Goal: Find specific page/section: Find specific page/section

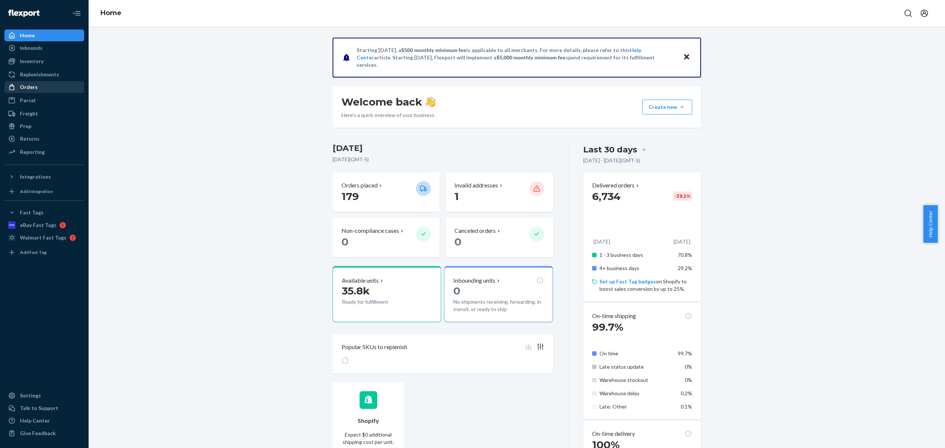
click at [58, 89] on div "Orders" at bounding box center [44, 87] width 78 height 10
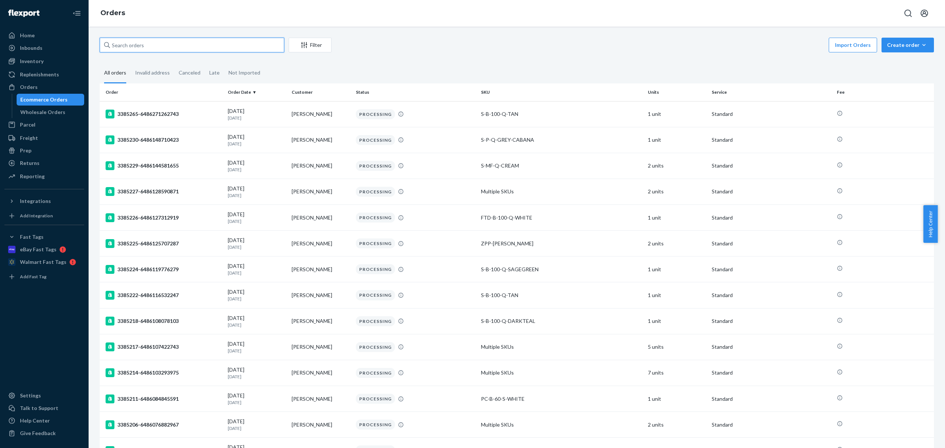
click at [149, 43] on input "text" at bounding box center [192, 45] width 184 height 15
paste input "CH3376272"
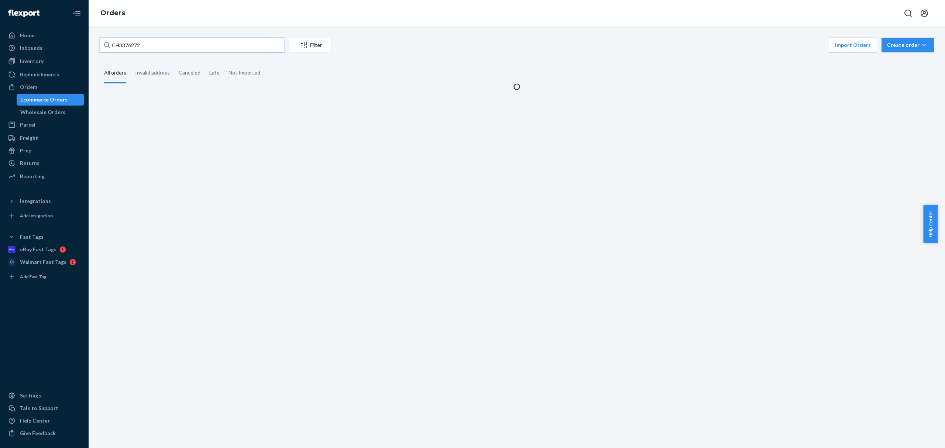
click at [118, 46] on input "CH3376272" at bounding box center [192, 45] width 184 height 15
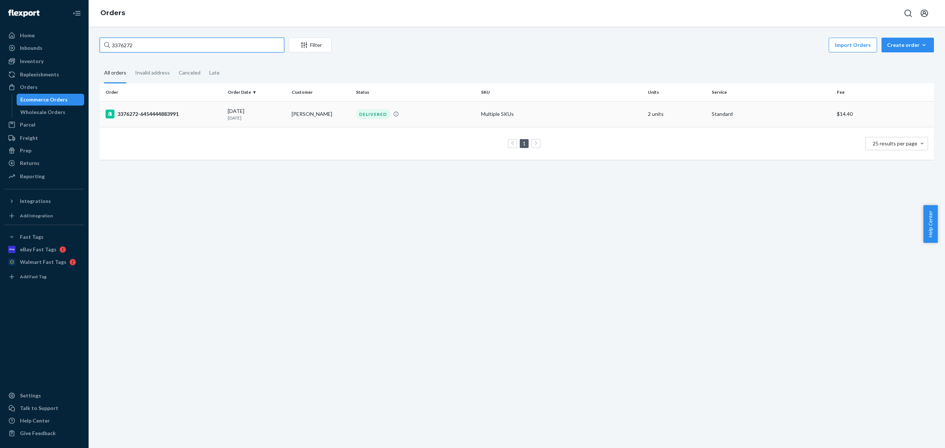
type input "3376272"
click at [194, 107] on td "3376272-6454444883991" at bounding box center [162, 114] width 125 height 26
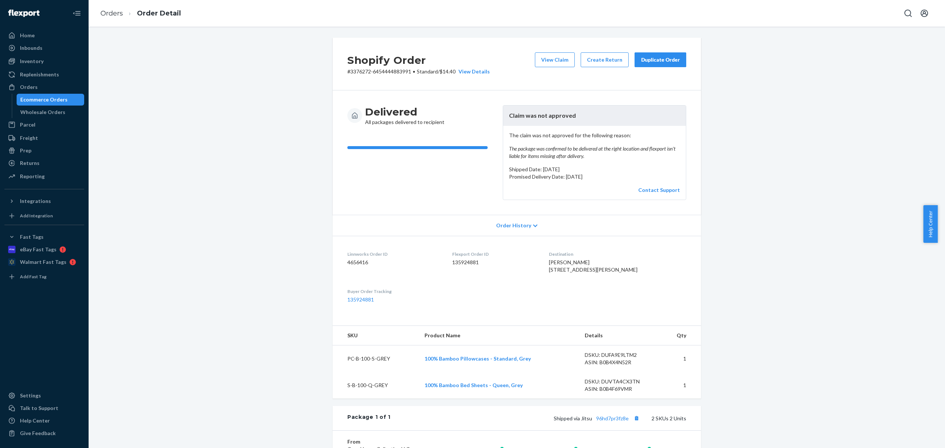
click at [65, 102] on div "Ecommerce Orders" at bounding box center [50, 99] width 66 height 10
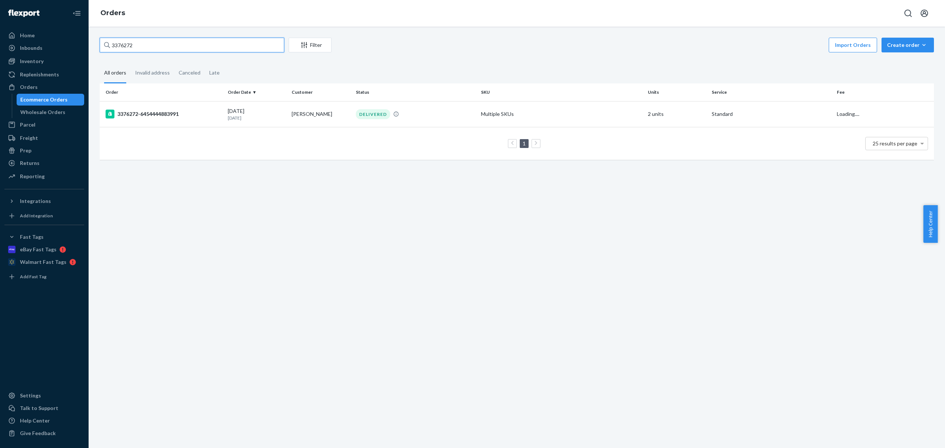
click at [125, 46] on input "3376272" at bounding box center [192, 45] width 184 height 15
paste input "CH"
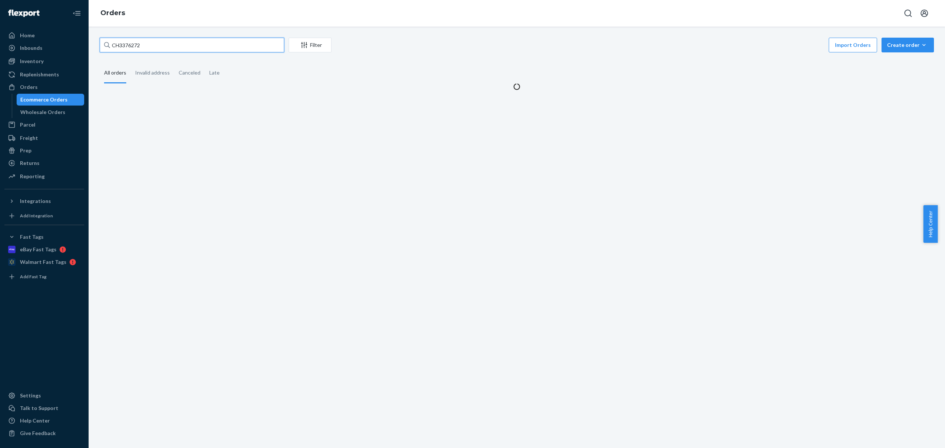
click at [118, 46] on input "CH3376272" at bounding box center [192, 45] width 184 height 15
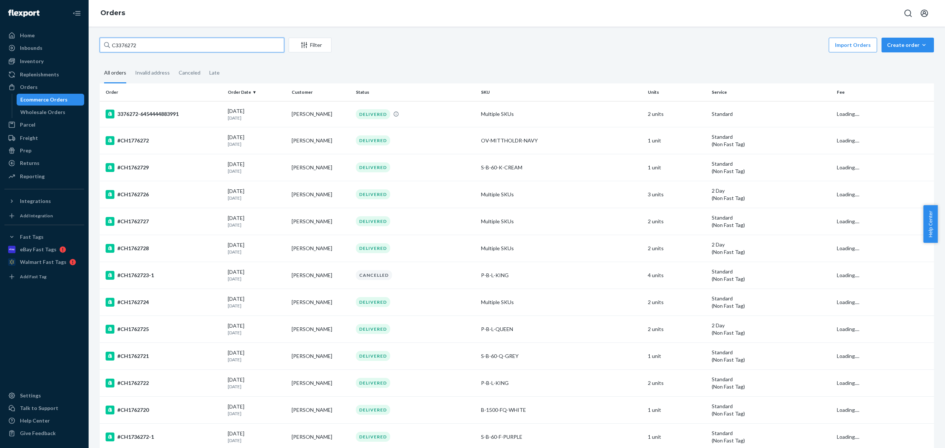
type input "3376272"
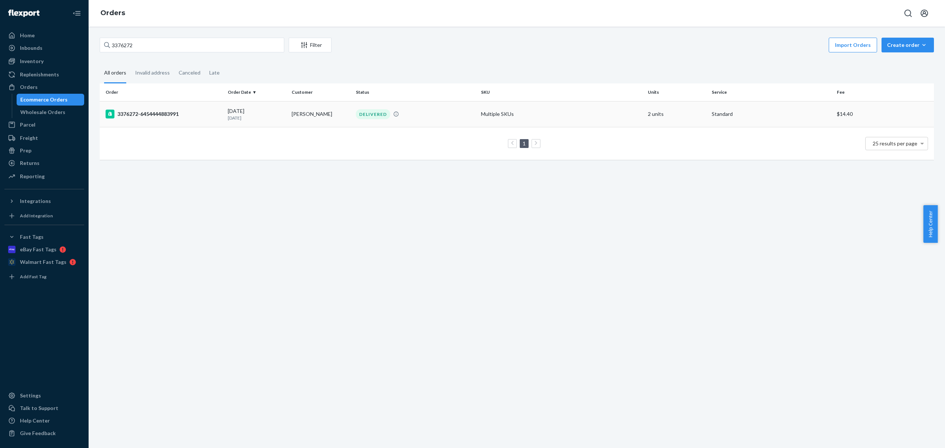
click at [159, 123] on td "3376272-6454444883991" at bounding box center [162, 114] width 125 height 26
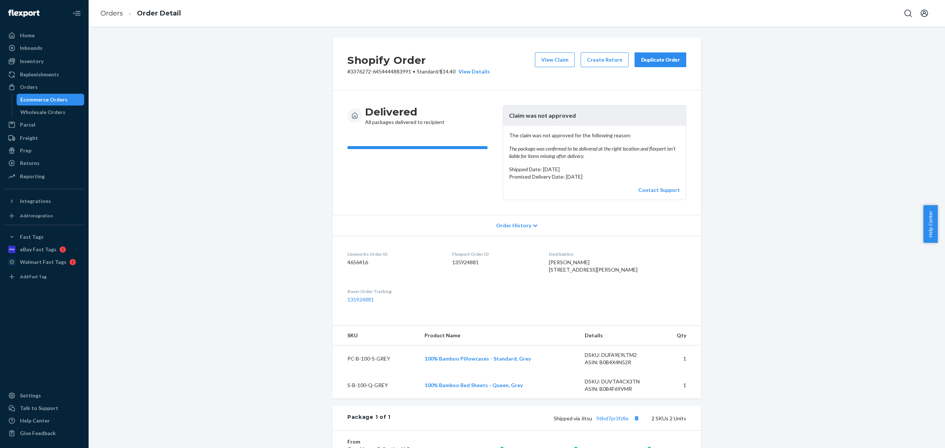
drag, startPoint x: 71, startPoint y: 93, endPoint x: 106, endPoint y: 128, distance: 49.3
click at [71, 95] on link "Ecommerce Orders" at bounding box center [51, 100] width 68 height 12
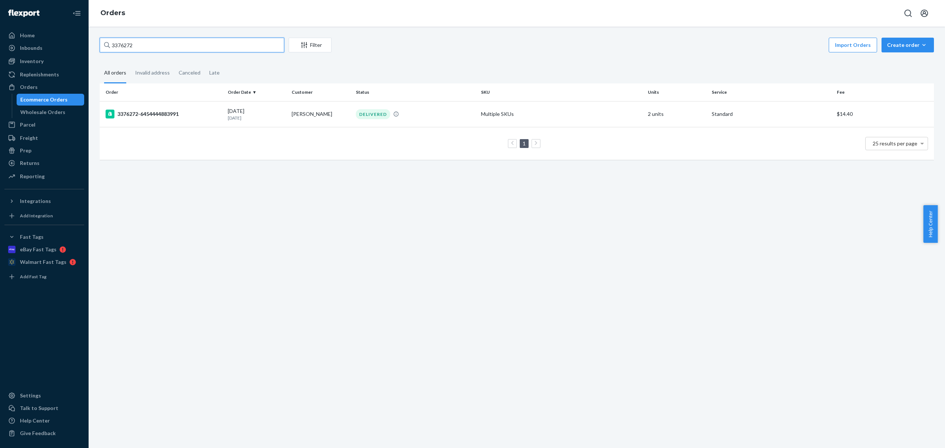
click at [120, 44] on input "3376272" at bounding box center [192, 45] width 184 height 15
paste input "CH3377621"
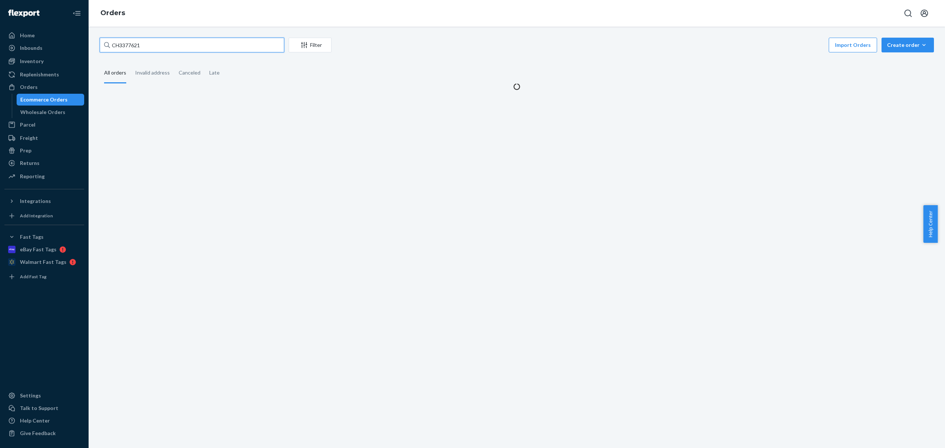
click at [120, 44] on input "CH3377621" at bounding box center [192, 45] width 184 height 15
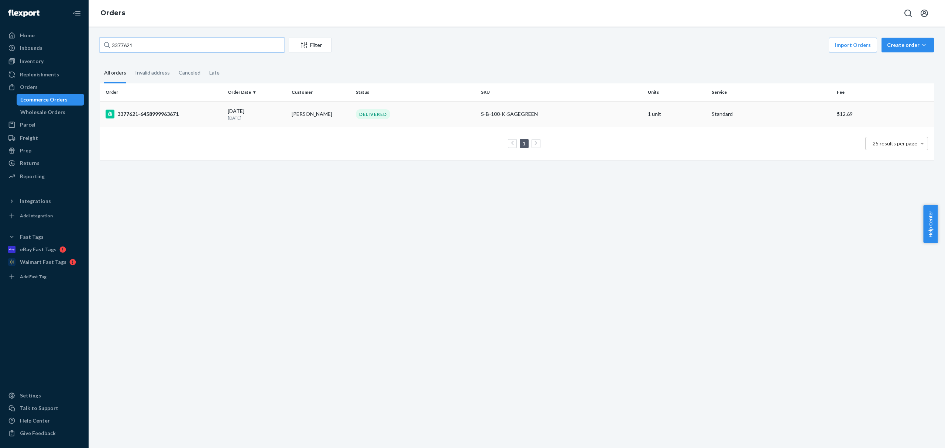
type input "3377621"
click at [152, 120] on td "3377621-6458999963671" at bounding box center [162, 114] width 125 height 26
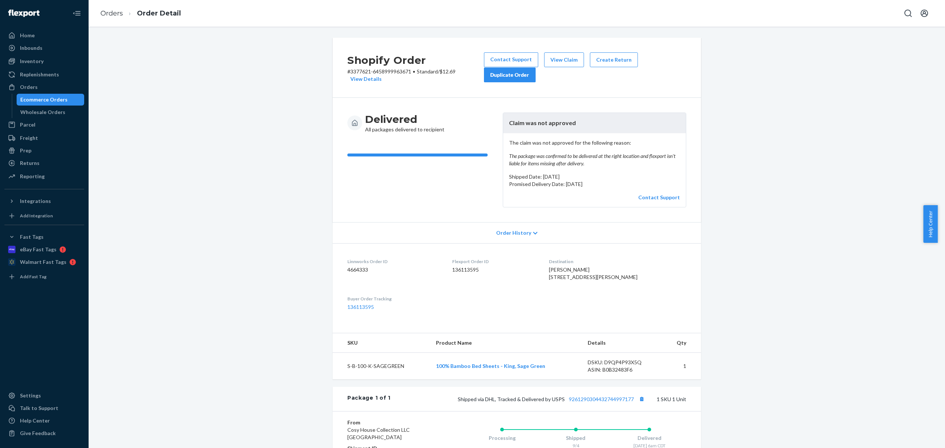
click at [61, 102] on div "Ecommerce Orders" at bounding box center [43, 99] width 47 height 7
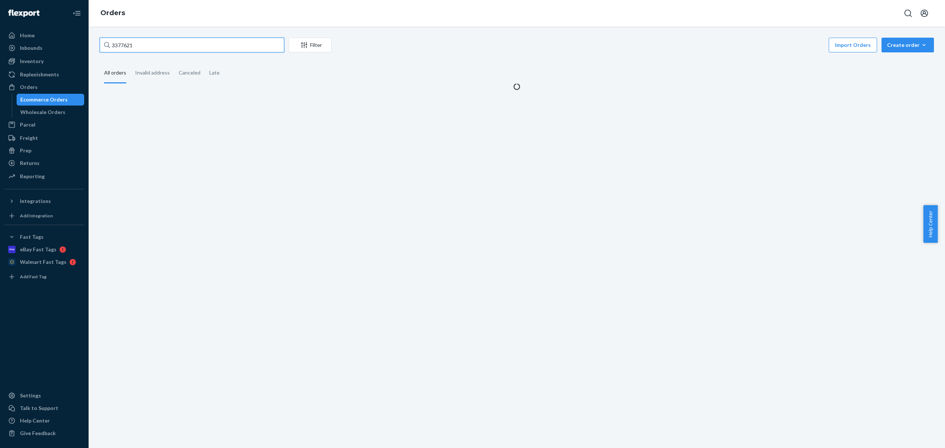
click at [120, 46] on input "3377621" at bounding box center [192, 45] width 184 height 15
paste input "114-0427475-6341848"
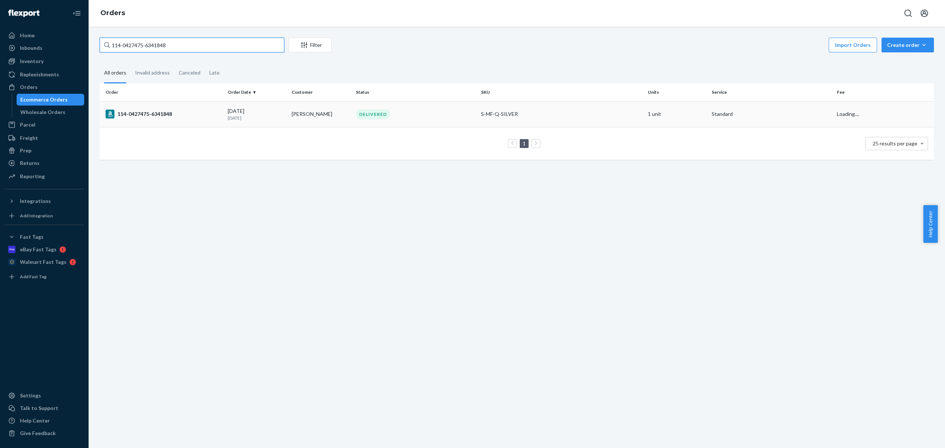
type input "114-0427475-6341848"
click at [190, 111] on div "114-0427475-6341848" at bounding box center [164, 114] width 116 height 9
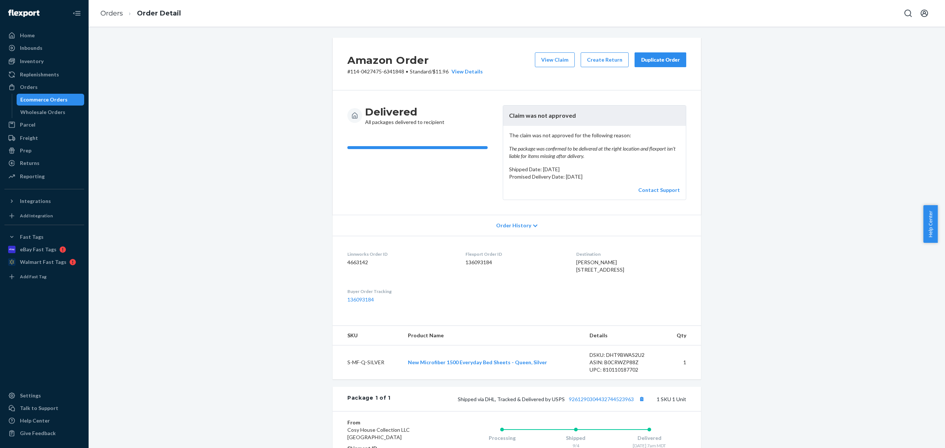
click at [73, 103] on div "Ecommerce Orders" at bounding box center [50, 99] width 66 height 10
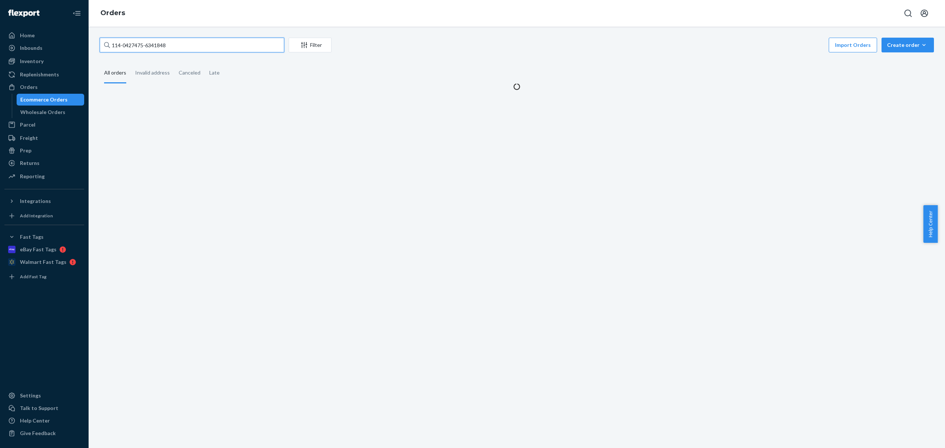
click at [117, 41] on input "114-0427475-6341848" at bounding box center [192, 45] width 184 height 15
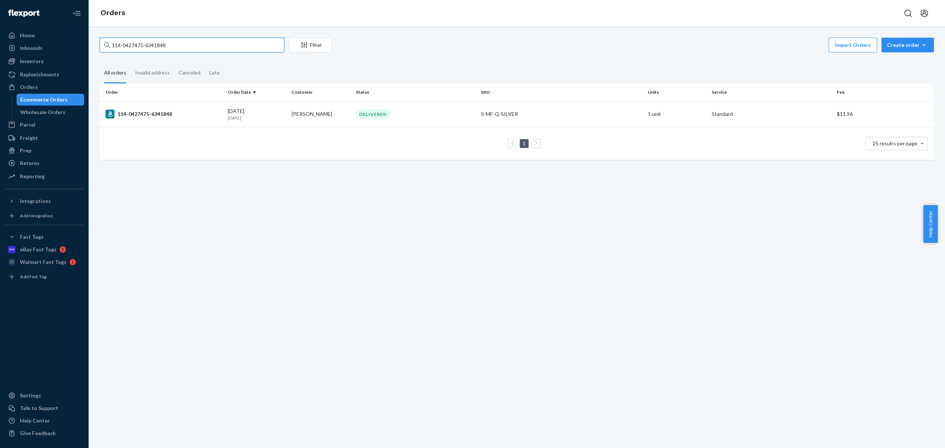
click at [117, 41] on input "114-0427475-6341848" at bounding box center [192, 45] width 184 height 15
paste input "CH3379485"
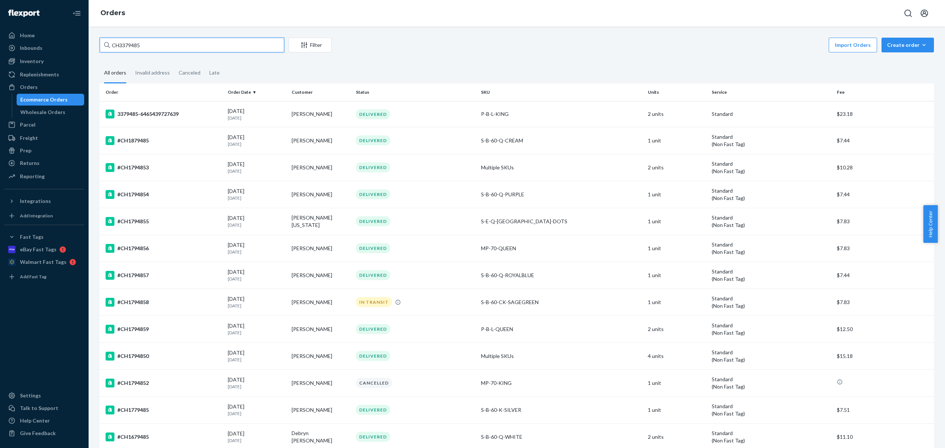
click at [117, 41] on input "CH3379485" at bounding box center [192, 45] width 184 height 15
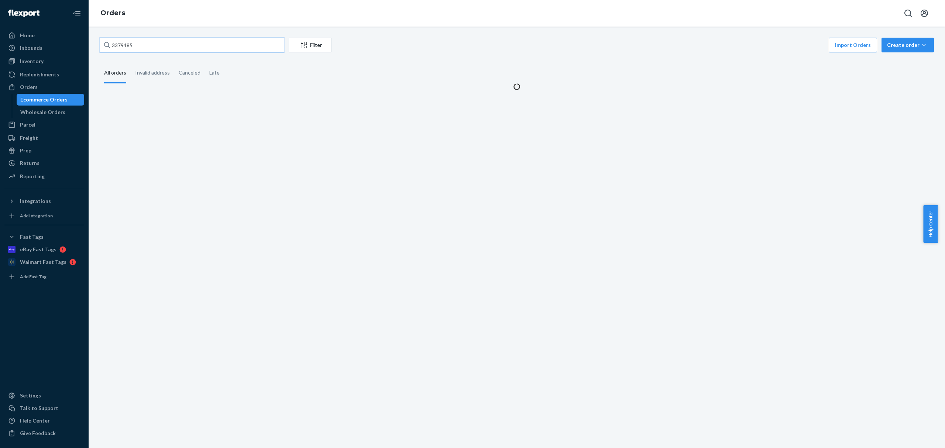
type input "3379485"
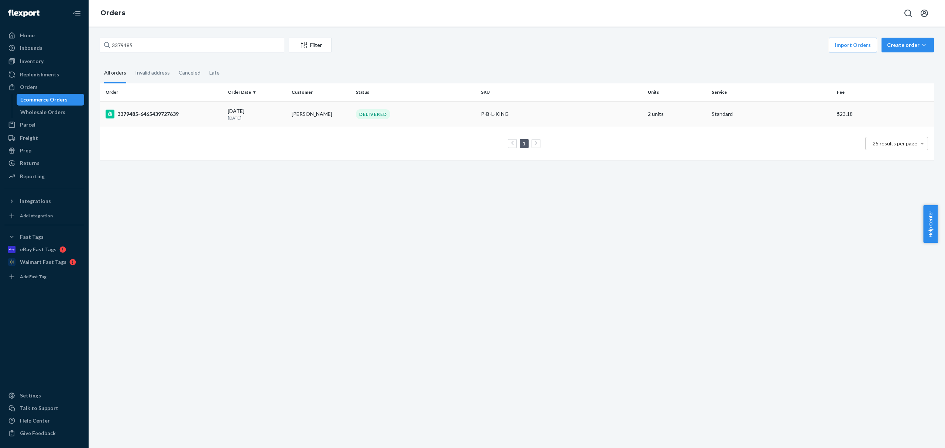
click at [173, 112] on div "3379485-6465439727639" at bounding box center [164, 114] width 116 height 9
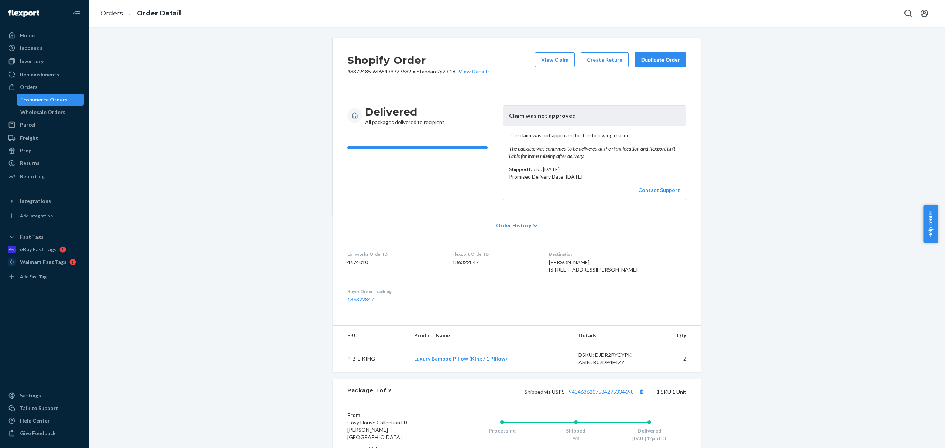
click at [77, 104] on div "Ecommerce Orders" at bounding box center [50, 99] width 66 height 10
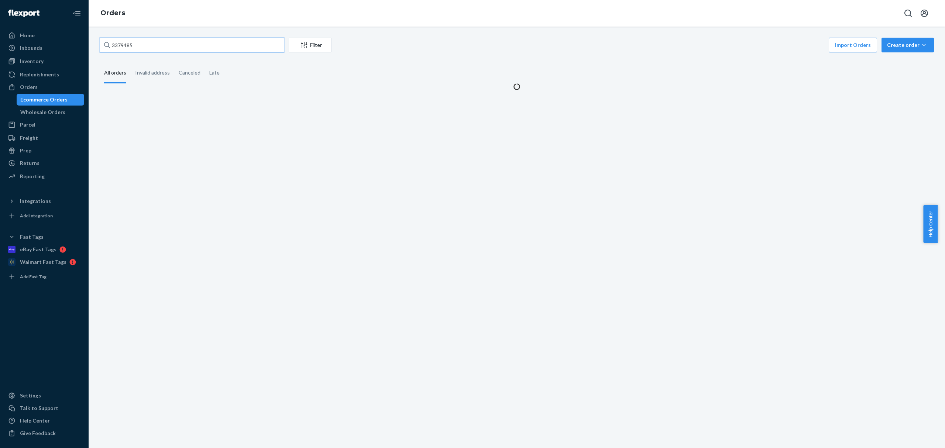
click at [123, 45] on input "3379485" at bounding box center [192, 45] width 184 height 15
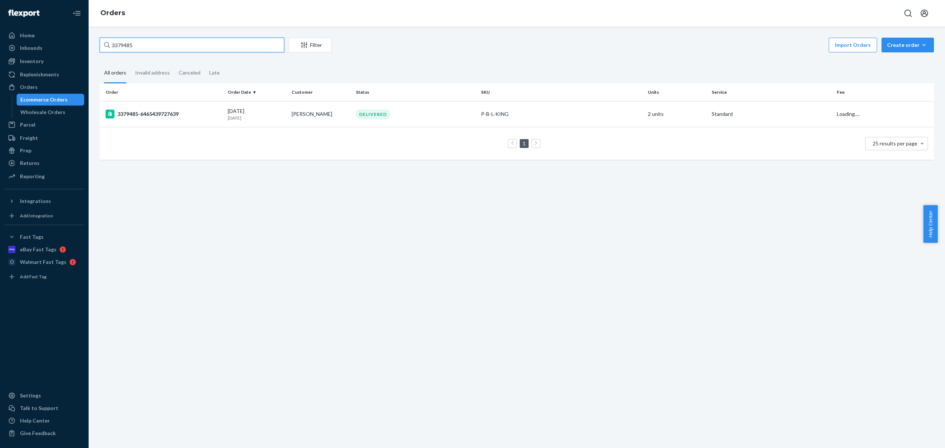
paste input "CH"
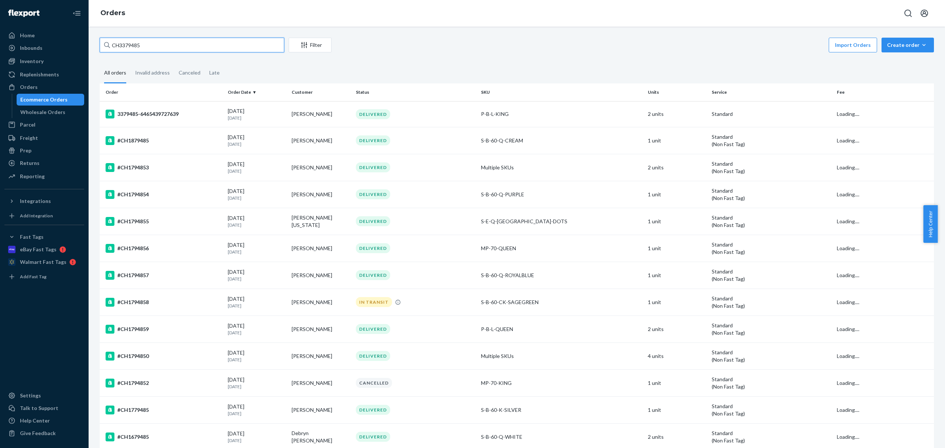
click at [120, 46] on input "CH3379485" at bounding box center [192, 45] width 184 height 15
type input "3379485"
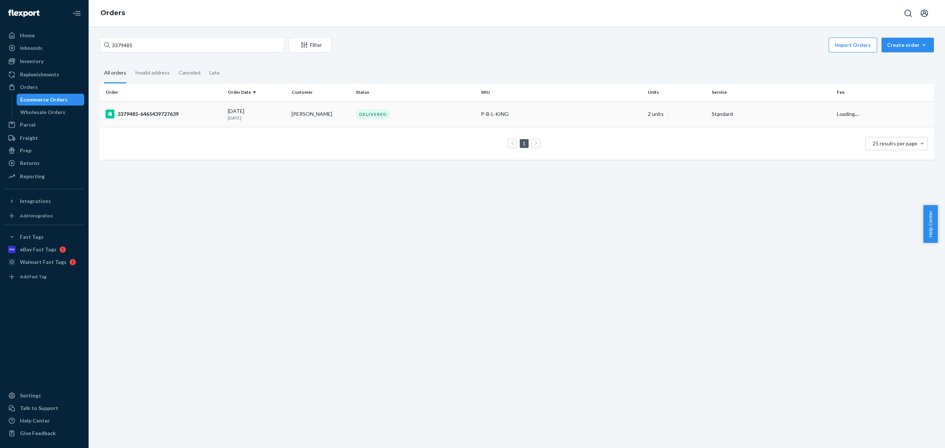
click at [217, 120] on td "3379485-6465439727639" at bounding box center [162, 114] width 125 height 26
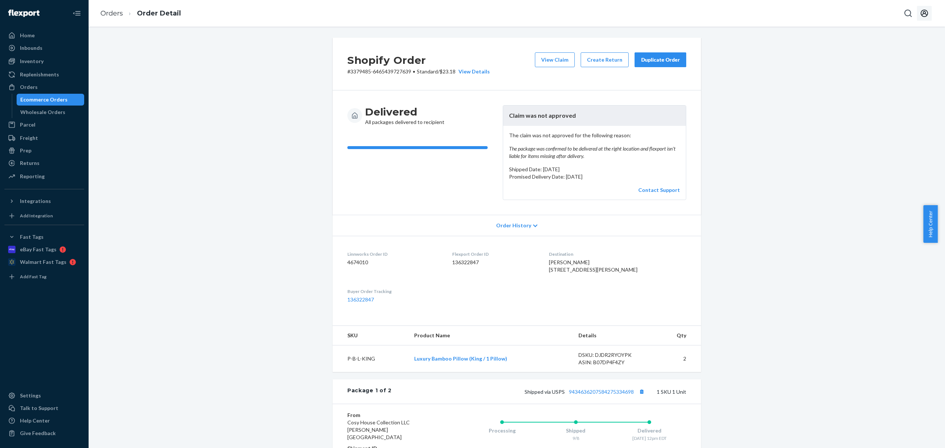
click at [927, 17] on icon "Open account menu" at bounding box center [923, 13] width 9 height 9
click at [879, 79] on div "Log out" at bounding box center [906, 79] width 55 height 14
